Goal: Information Seeking & Learning: Learn about a topic

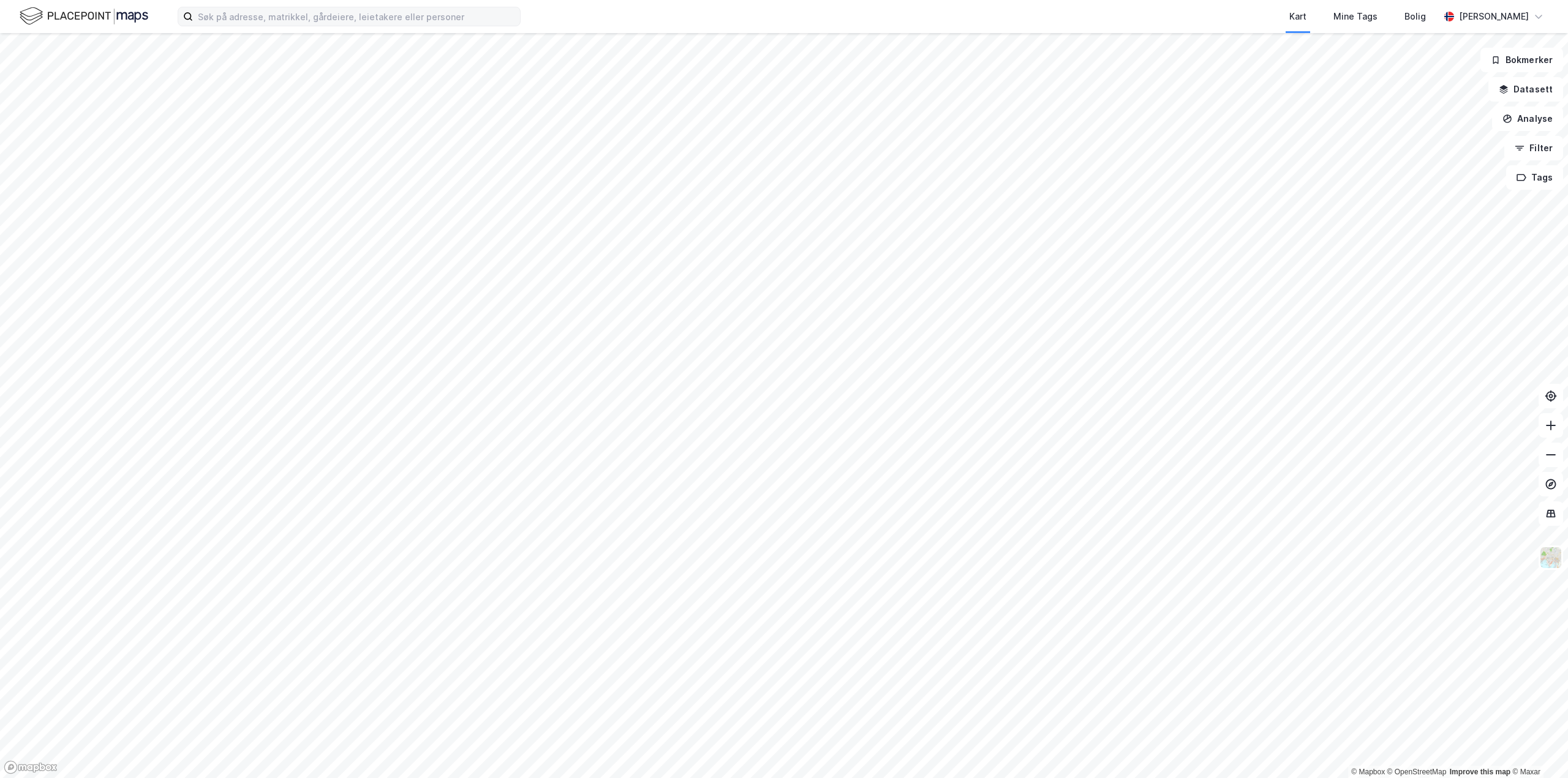
click at [266, 26] on label at bounding box center [349, 16] width 343 height 20
click at [266, 26] on input at bounding box center [356, 16] width 327 height 18
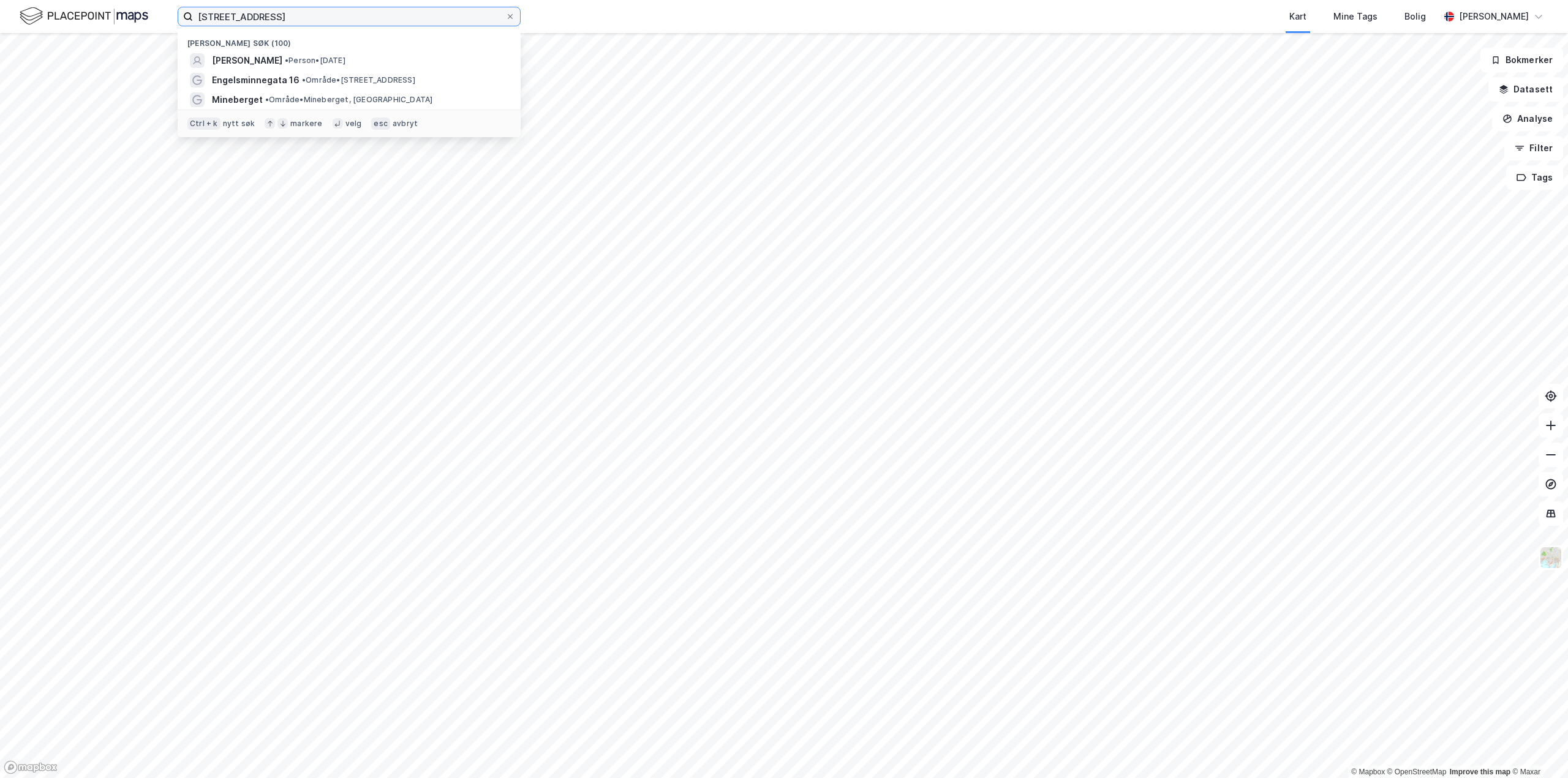
type input "midtveien 5"
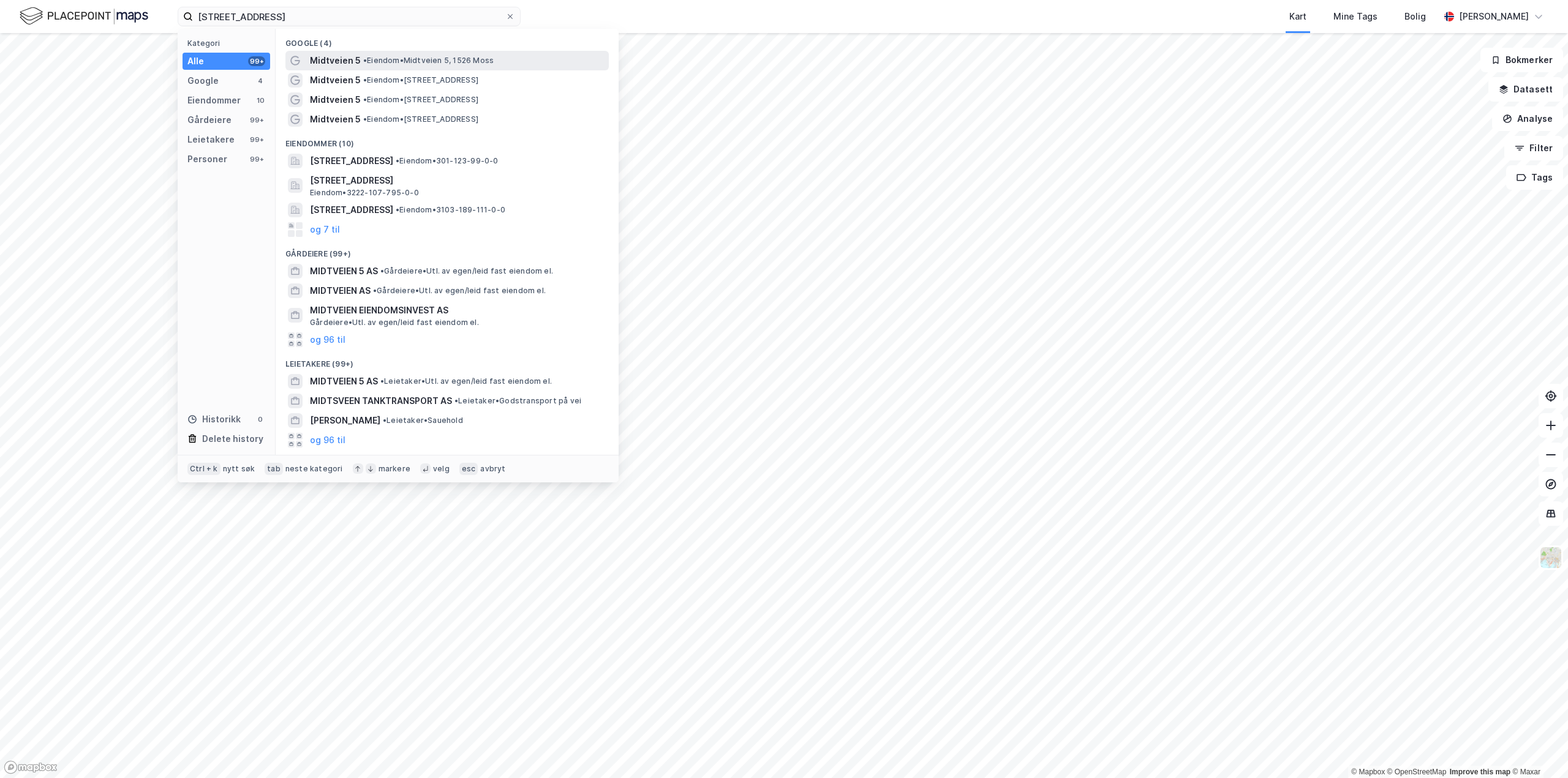
click at [478, 68] on div "Midtveien 5 • Eiendom • Midtveien 5, 1526 Moss" at bounding box center [458, 60] width 296 height 15
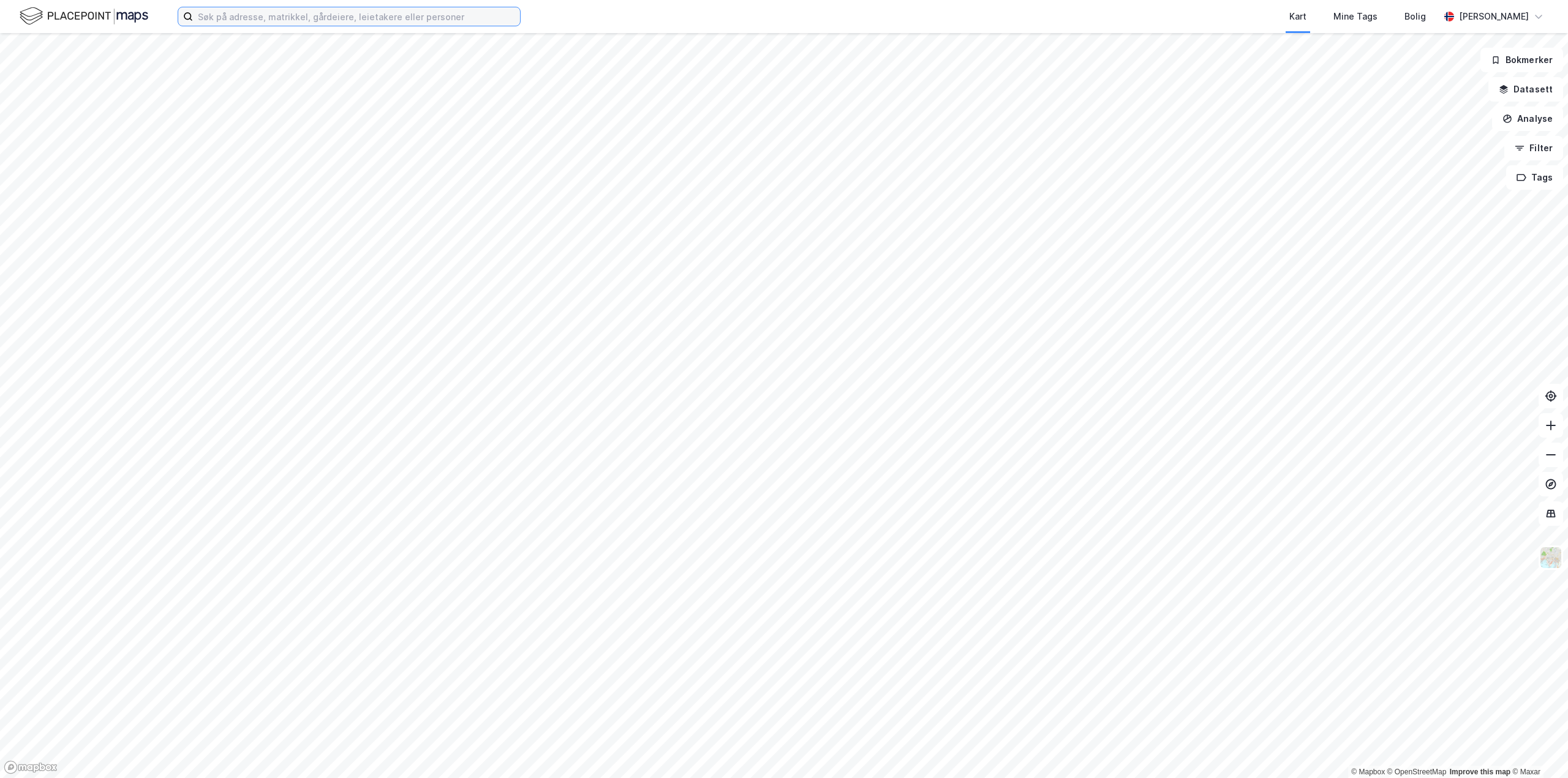
click at [286, 14] on input at bounding box center [356, 16] width 327 height 18
